Goal: Navigation & Orientation: Find specific page/section

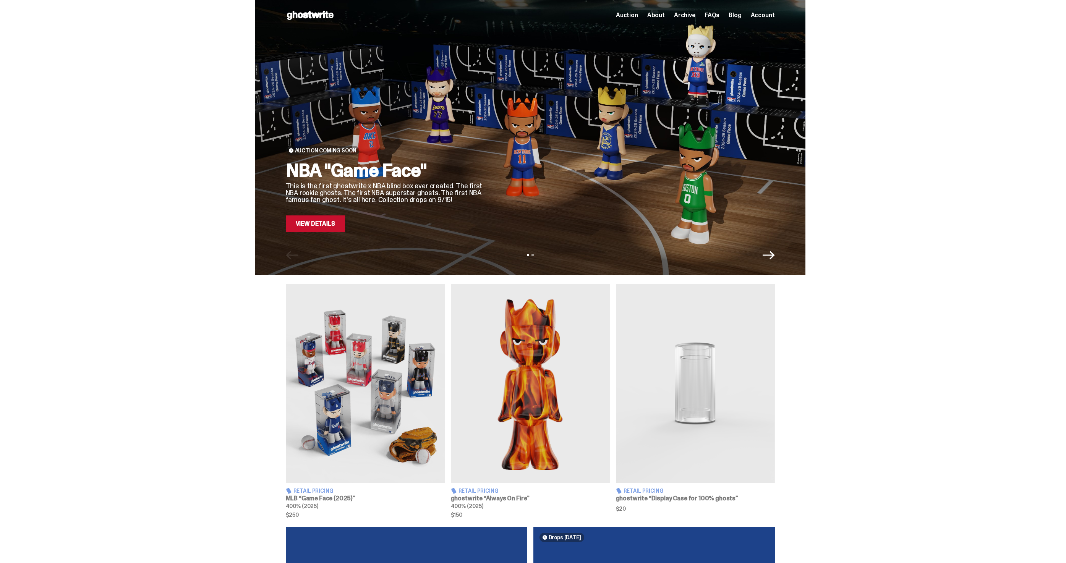
click at [689, 15] on span "Archive" at bounding box center [684, 15] width 21 height 6
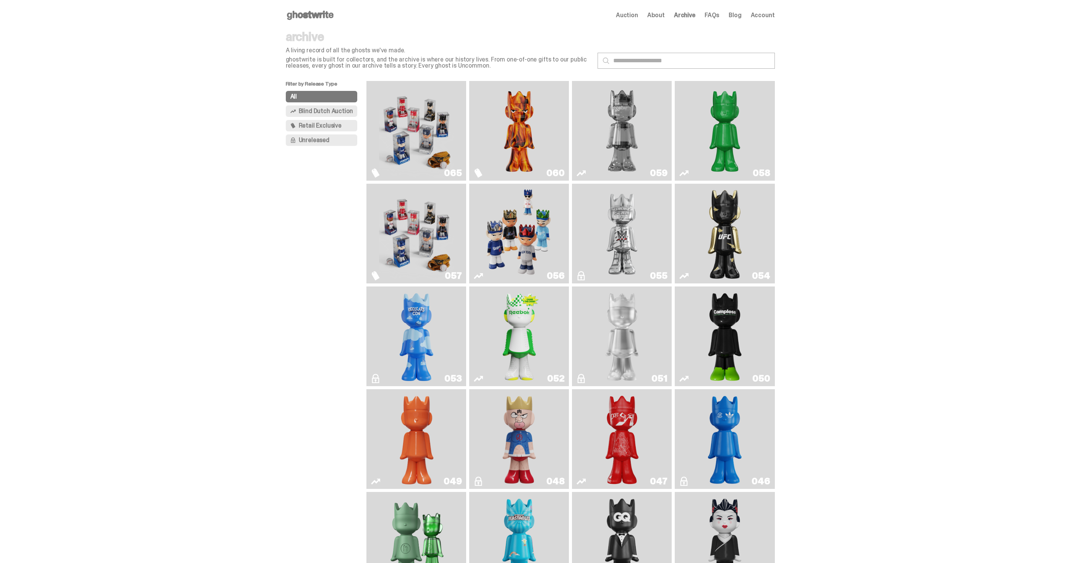
click at [638, 16] on span "Auction" at bounding box center [627, 15] width 22 height 6
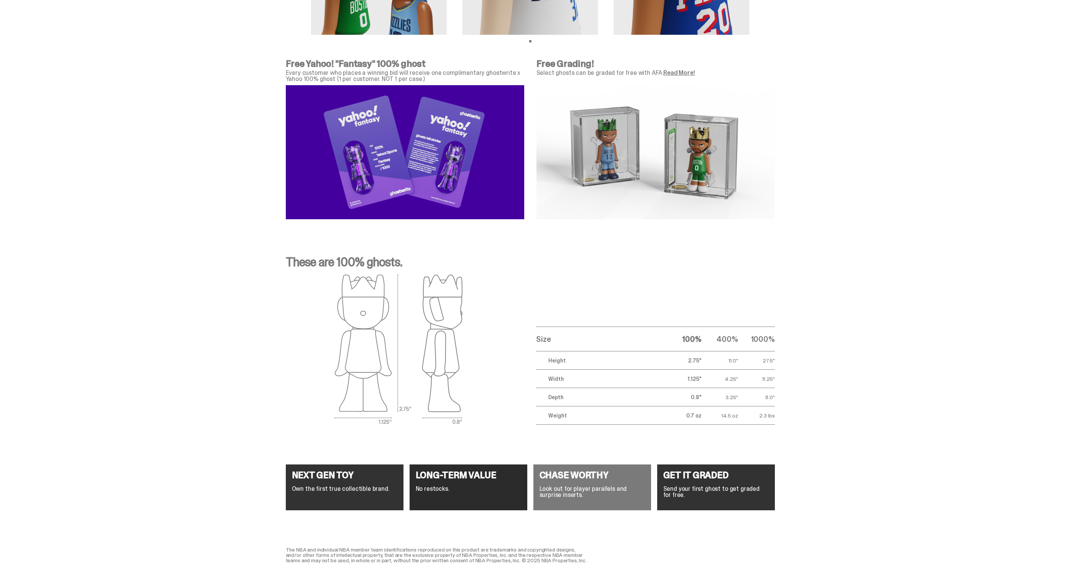
scroll to position [2330, 0]
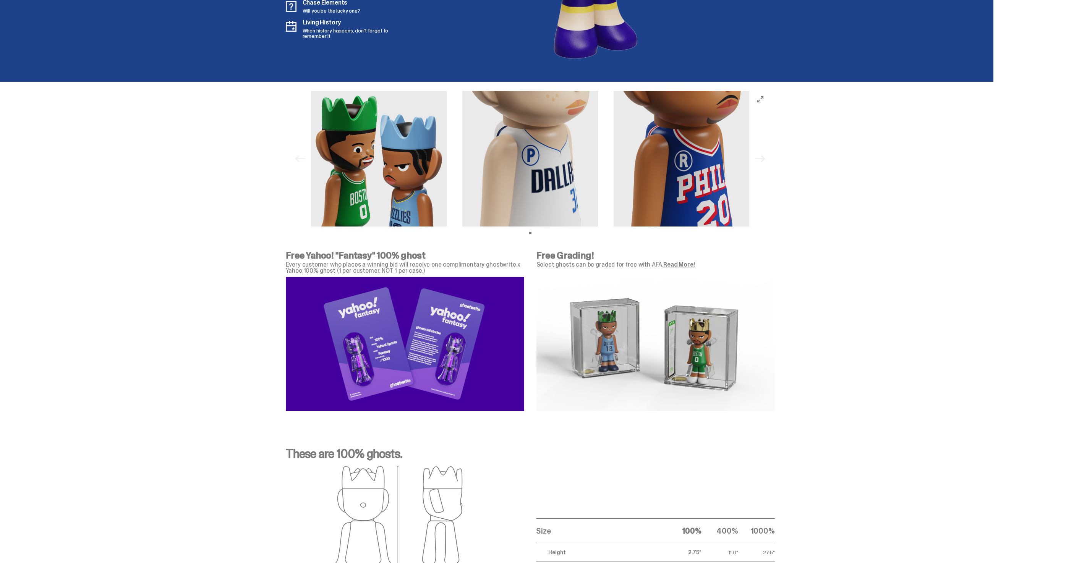
click at [424, 327] on img at bounding box center [405, 344] width 238 height 134
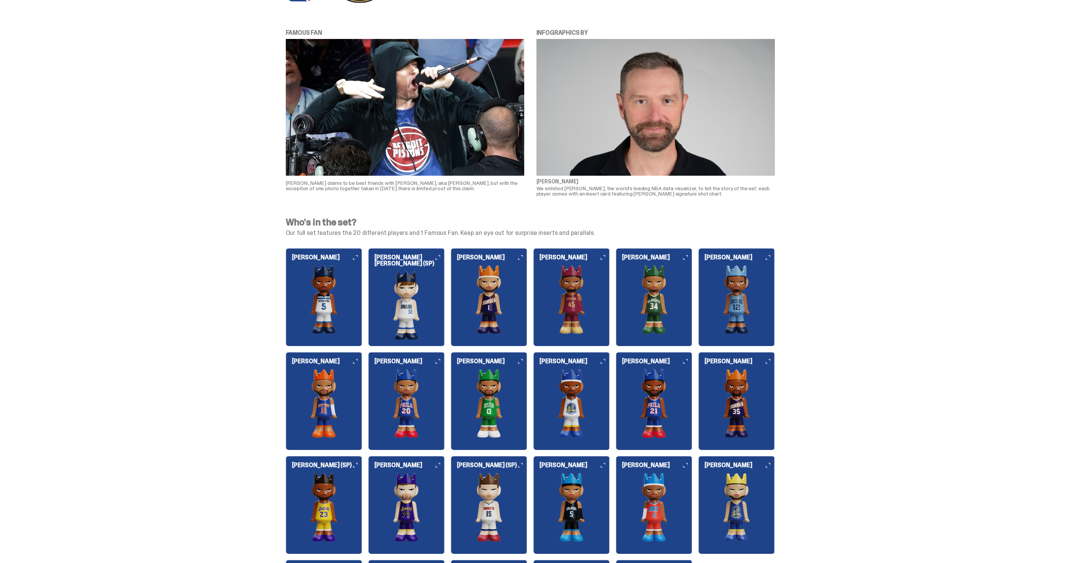
scroll to position [0, 0]
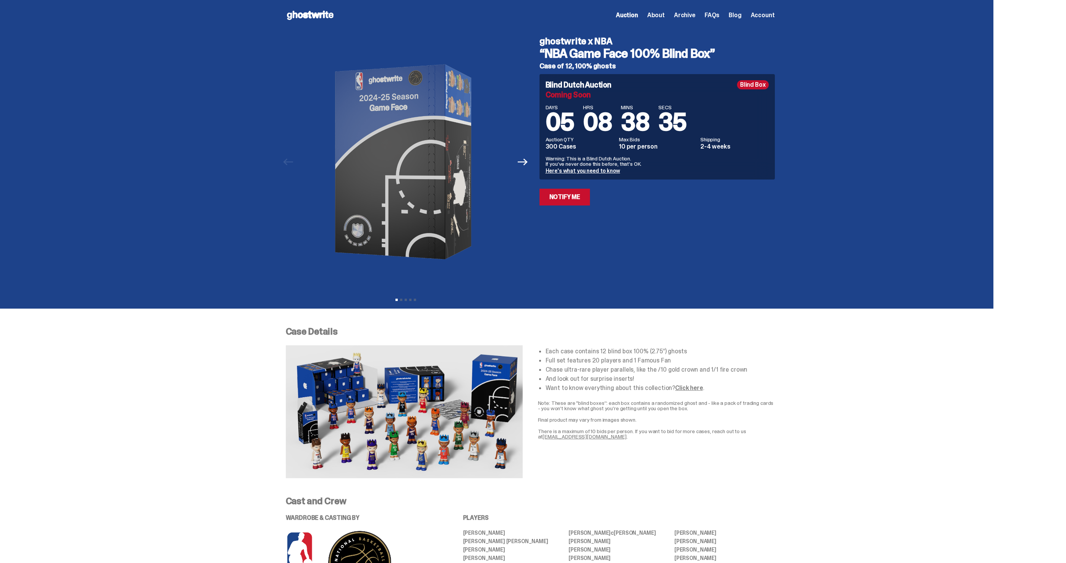
click at [685, 10] on div "Open main menu Home Auction About Archive FAQs Blog Account Auction About" at bounding box center [530, 15] width 489 height 12
click at [685, 15] on span "Archive" at bounding box center [684, 15] width 21 height 6
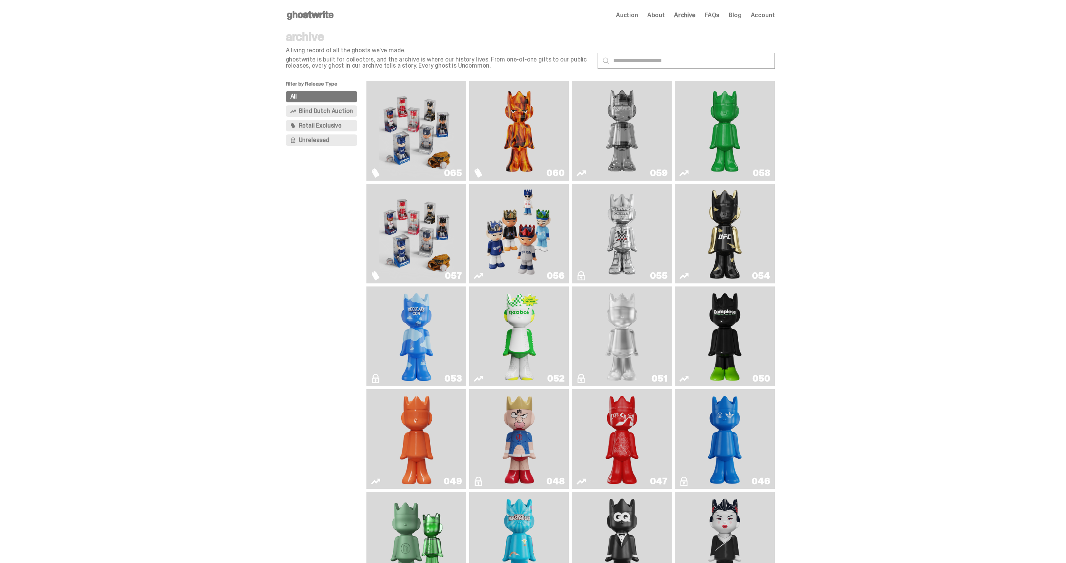
click at [312, 12] on use at bounding box center [310, 15] width 47 height 9
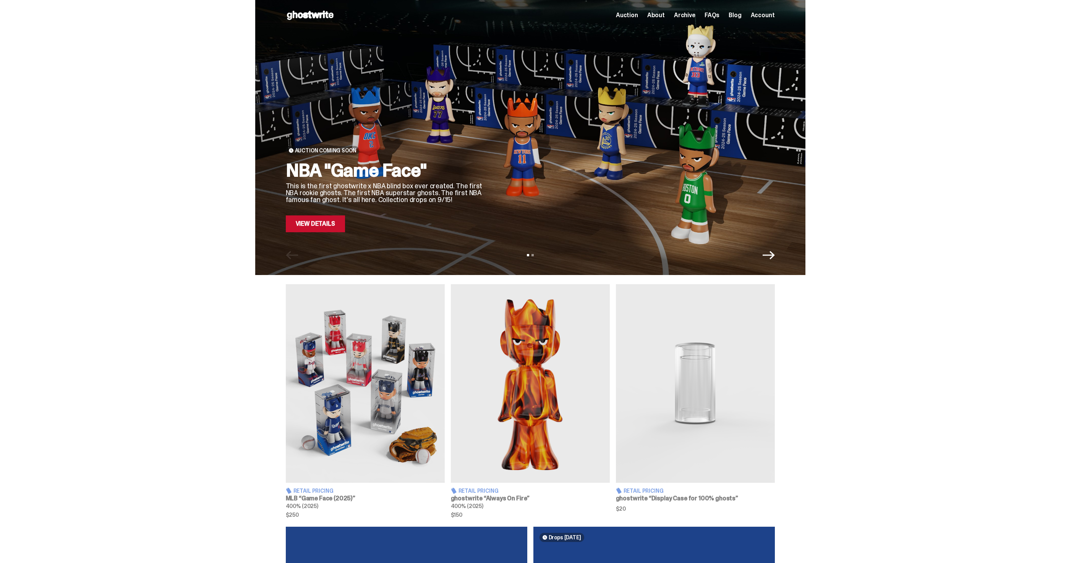
click at [695, 11] on div "Auction About Archive FAQs Blog Account" at bounding box center [695, 15] width 159 height 9
click at [693, 16] on span "Archive" at bounding box center [684, 15] width 21 height 6
